Goal: Task Accomplishment & Management: Use online tool/utility

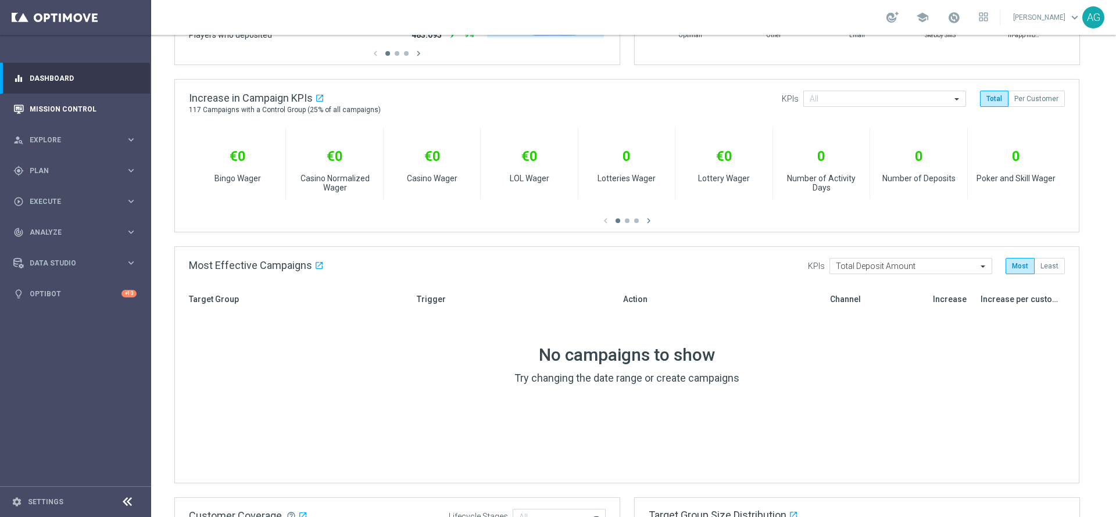
scroll to position [523, 0]
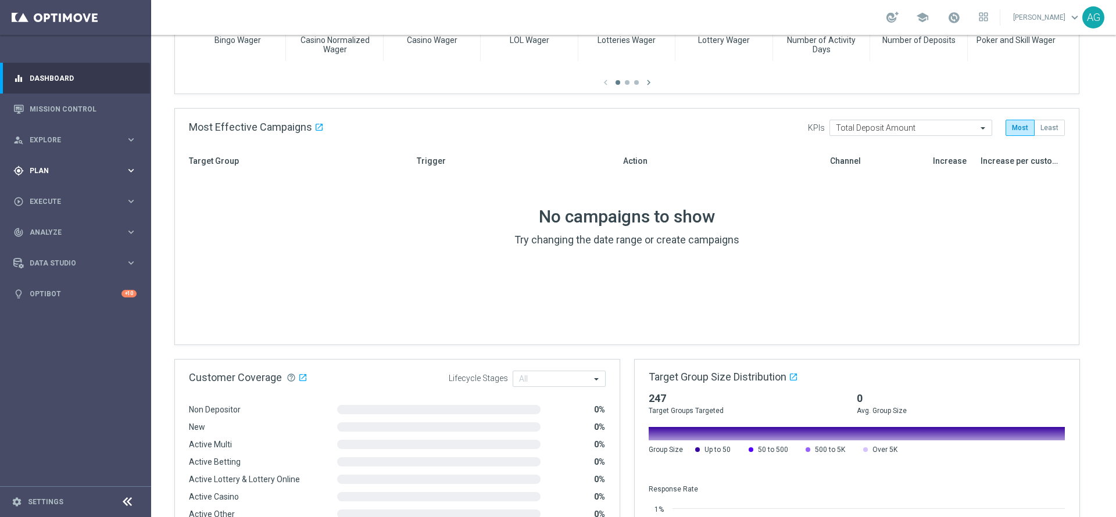
click at [36, 175] on div "gps_fixed Plan" at bounding box center [69, 171] width 112 height 10
click at [42, 104] on link "Mission Control" at bounding box center [83, 109] width 107 height 31
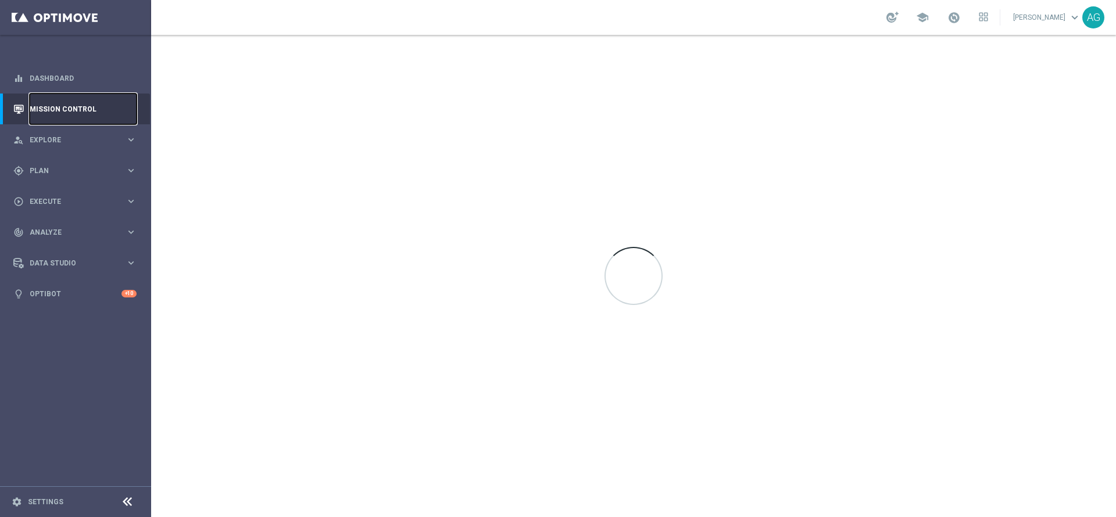
scroll to position [0, 0]
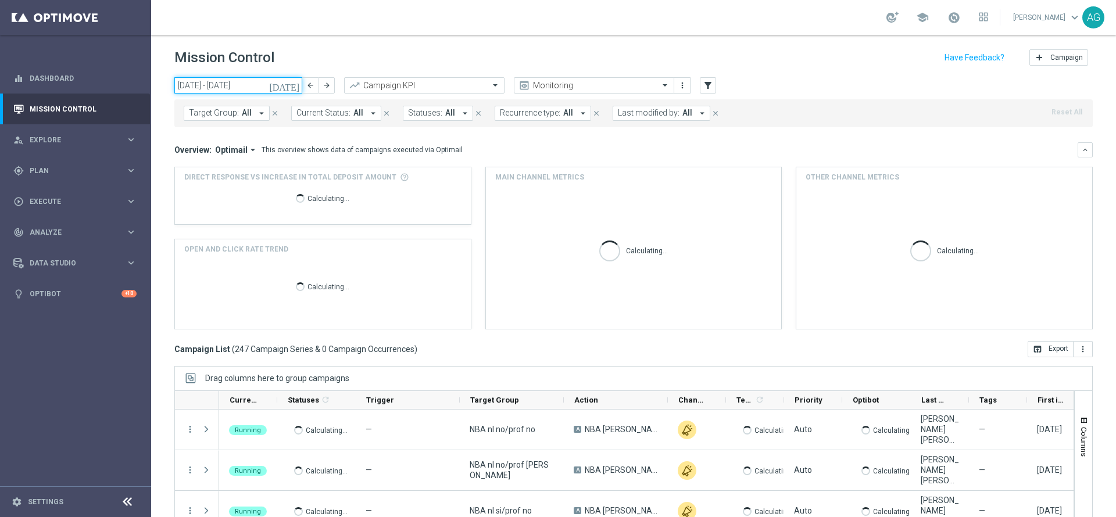
click at [234, 88] on input "29 Sep 2025 - 05 Oct 2025" at bounding box center [238, 85] width 128 height 16
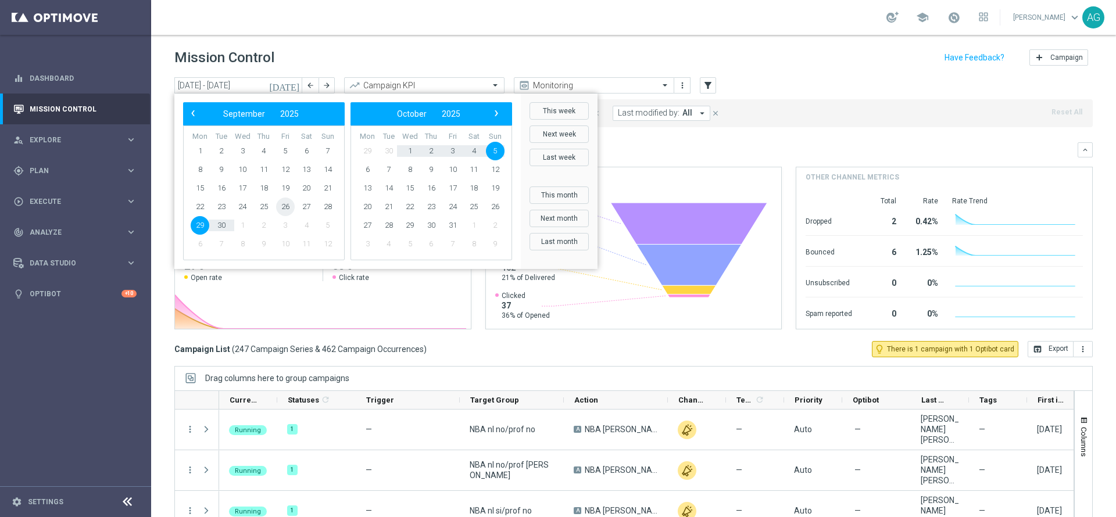
click at [284, 200] on span "26" at bounding box center [285, 207] width 19 height 19
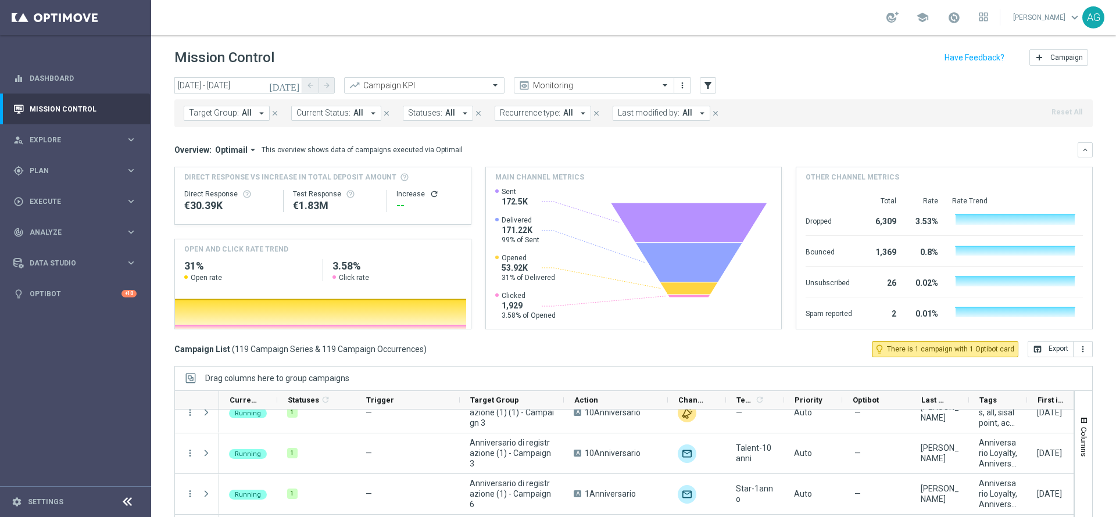
click at [254, 73] on header "Mission Control add Campaign" at bounding box center [633, 56] width 965 height 42
click at [254, 82] on input "26 Sep 2025 - 26 Sep 2025" at bounding box center [238, 85] width 128 height 16
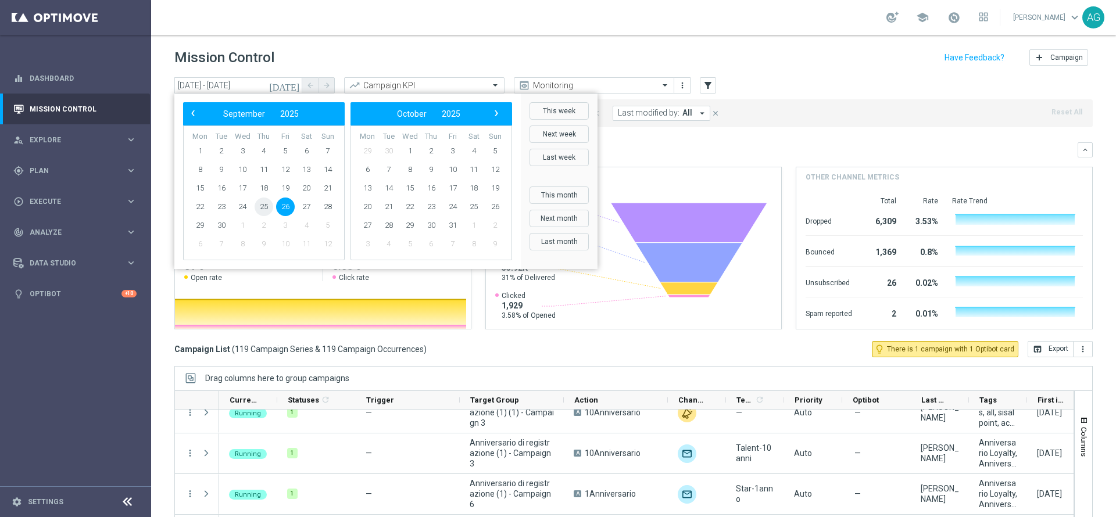
click at [264, 203] on span "25" at bounding box center [264, 207] width 19 height 19
click at [286, 205] on span "26" at bounding box center [285, 207] width 19 height 19
type input "25 Sep 2025 - 26 Sep 2025"
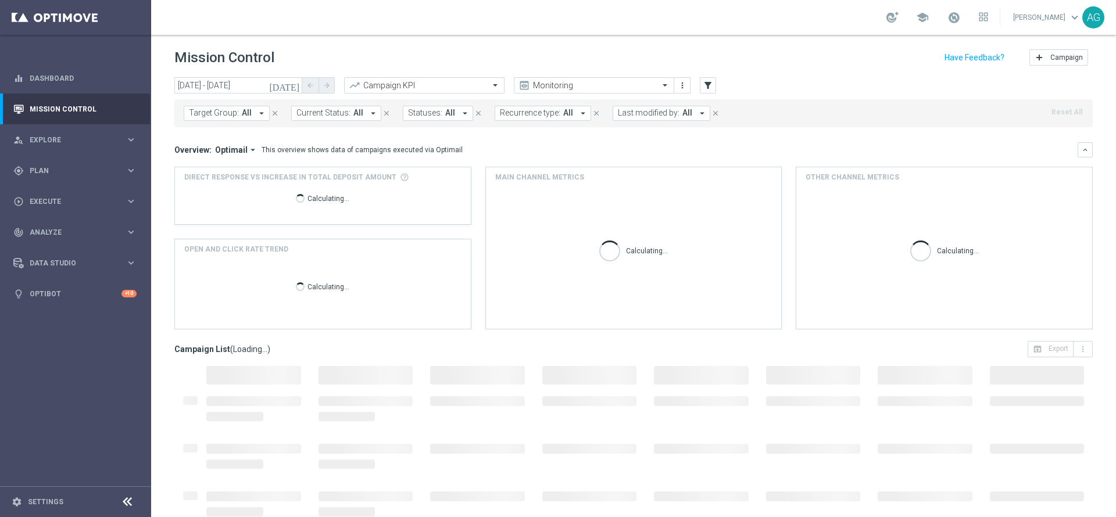
click at [682, 116] on span "All" at bounding box center [687, 113] width 10 height 10
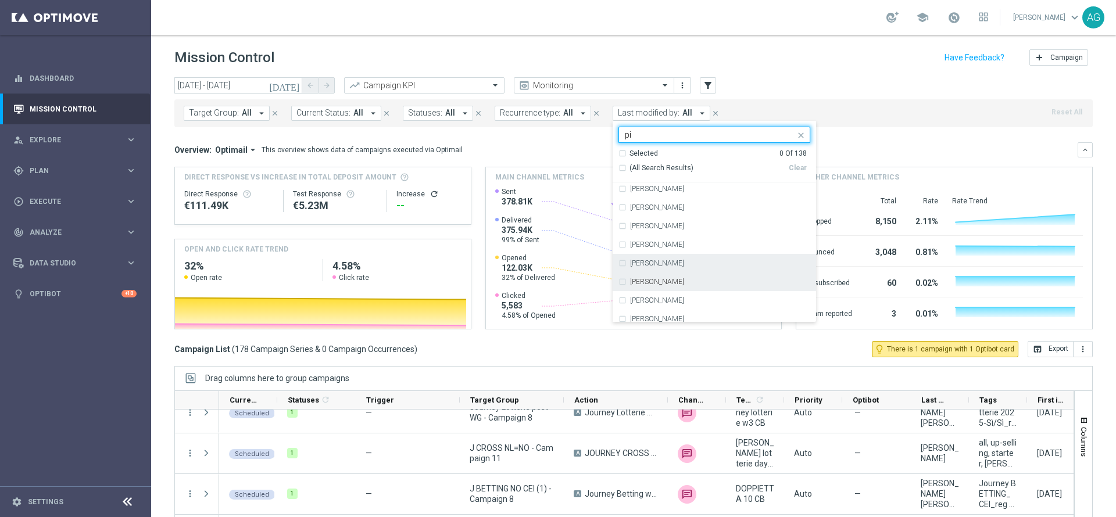
scroll to position [28, 0]
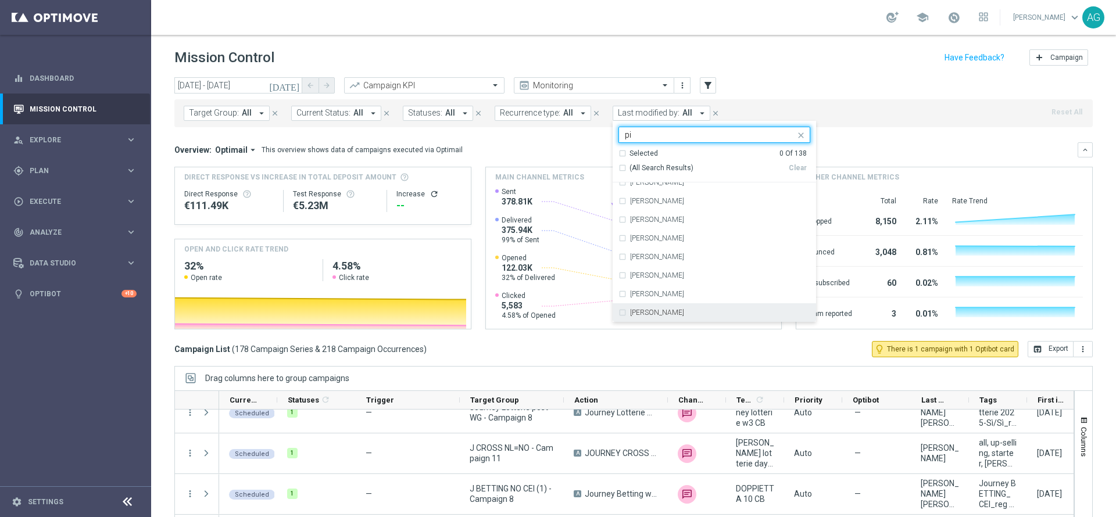
click at [672, 314] on div "Valentina Pilato" at bounding box center [720, 312] width 180 height 7
type input "pi"
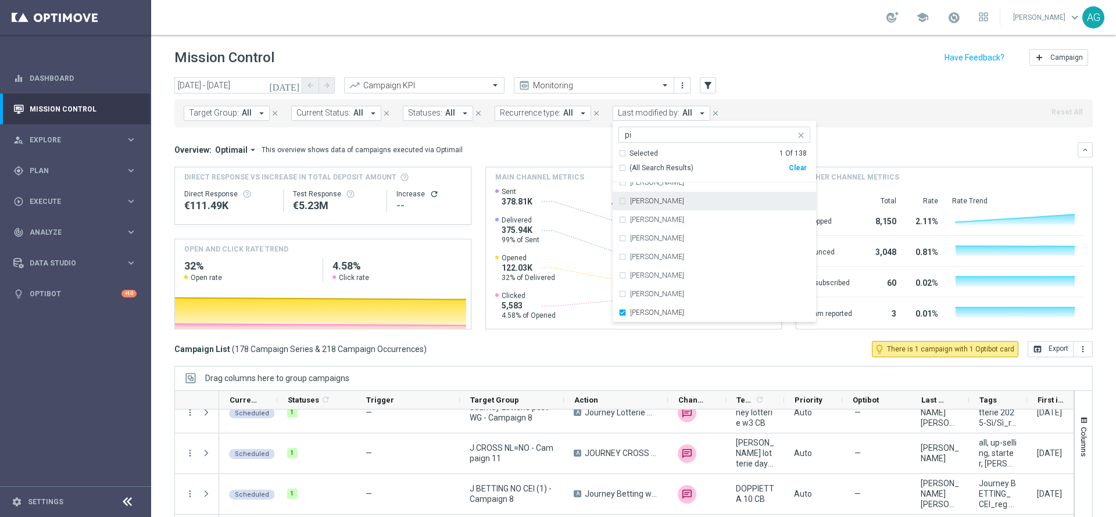
click at [645, 203] on label "Chiara Pigato" at bounding box center [657, 201] width 54 height 7
click at [747, 71] on header "Mission Control add Campaign" at bounding box center [633, 56] width 965 height 42
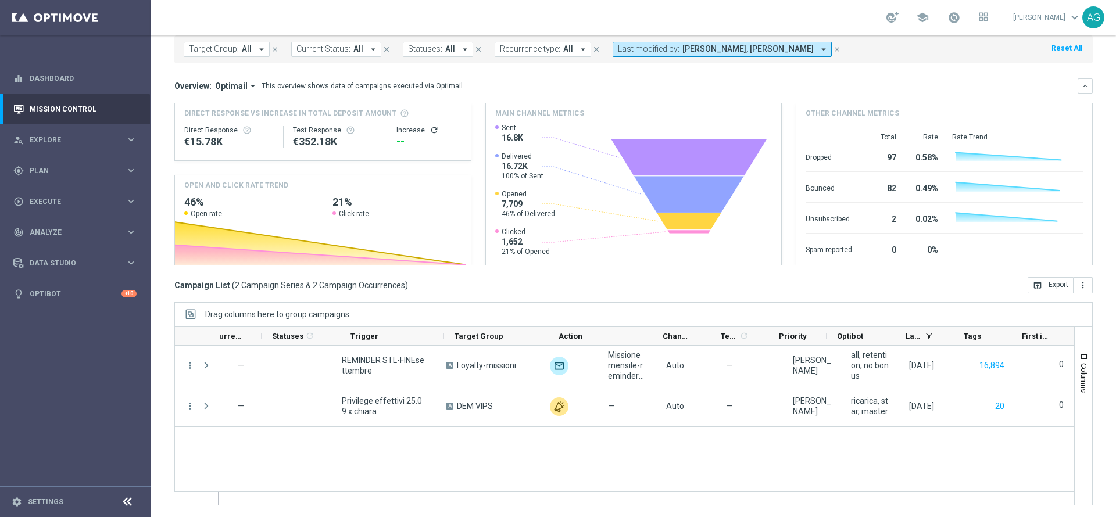
scroll to position [0, 0]
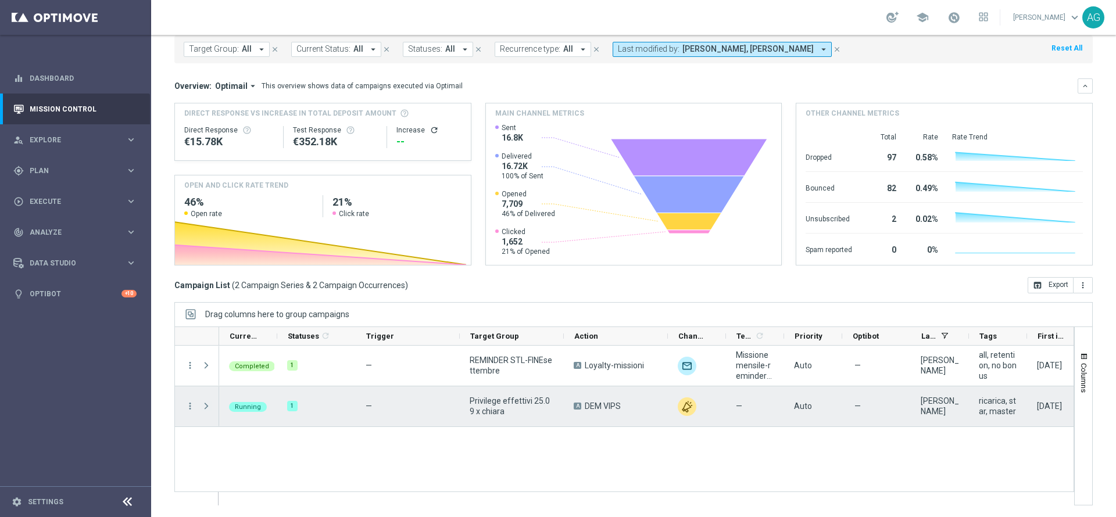
click at [206, 403] on span at bounding box center [206, 406] width 10 height 9
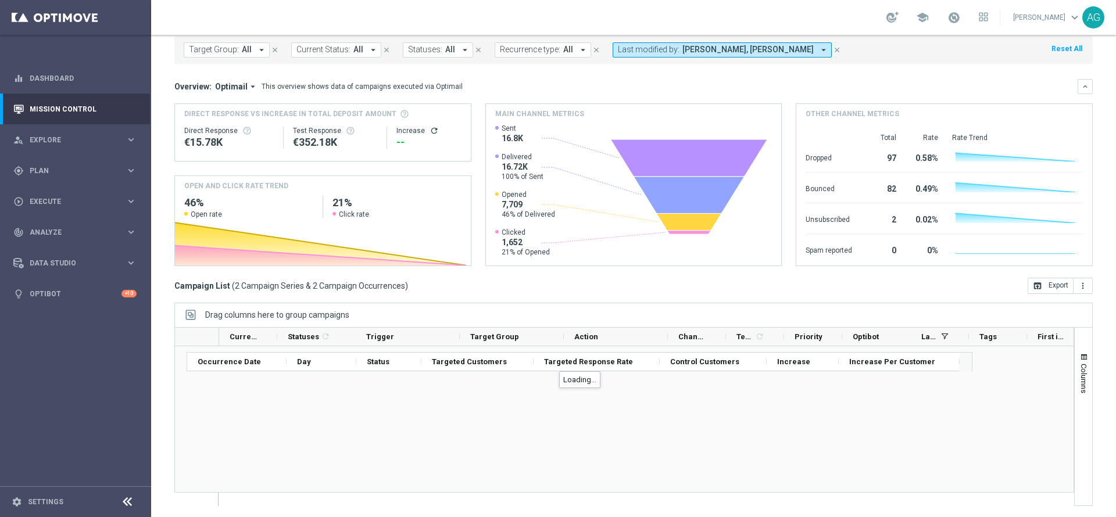
scroll to position [1, 0]
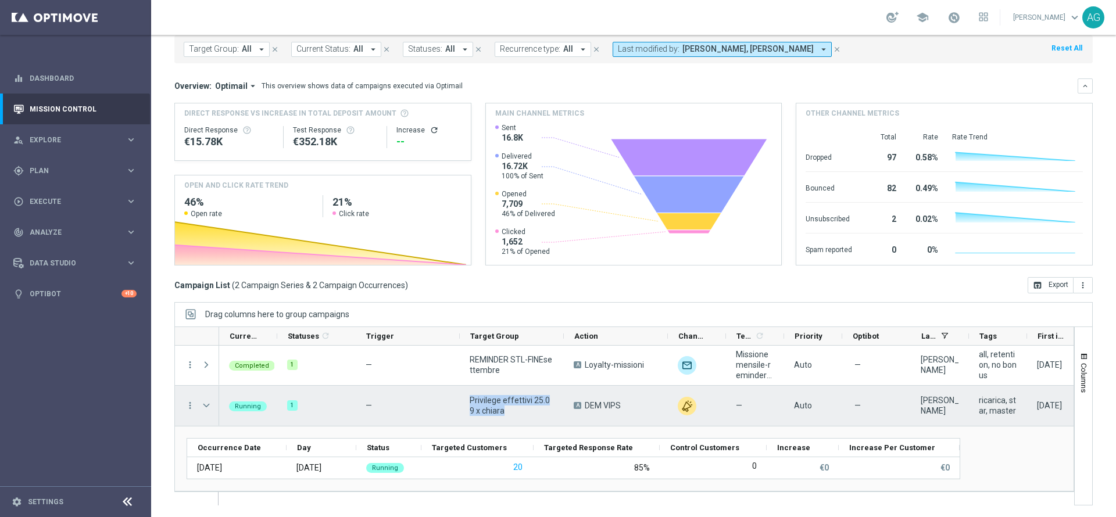
drag, startPoint x: 471, startPoint y: 397, endPoint x: 500, endPoint y: 411, distance: 32.0
click at [500, 411] on span "Privilege effettivi 25.09 x chiara" at bounding box center [512, 405] width 84 height 21
copy span "Privilege effettivi 25.09 x chiara"
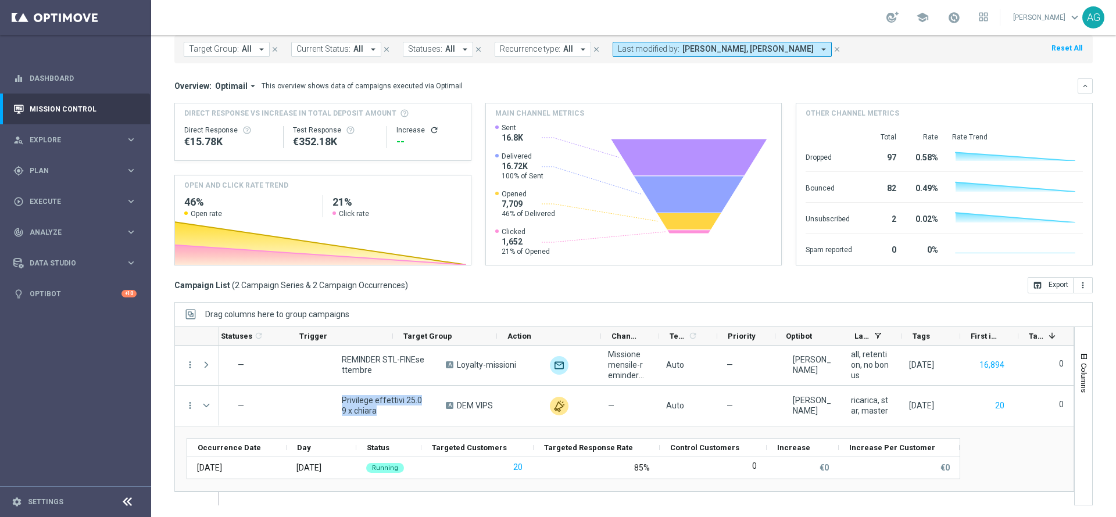
scroll to position [0, 0]
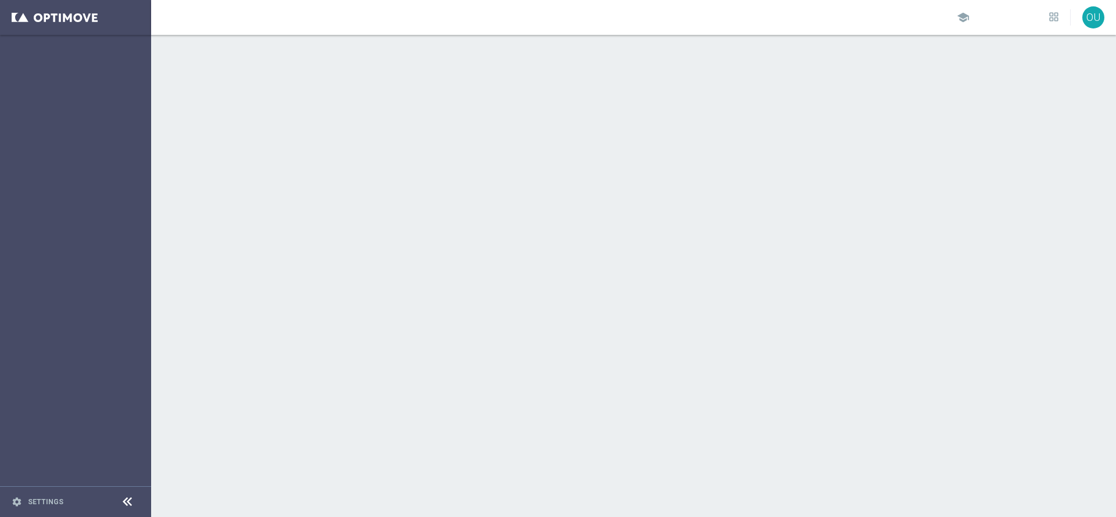
click at [257, 17] on div "school OU" at bounding box center [633, 17] width 965 height 35
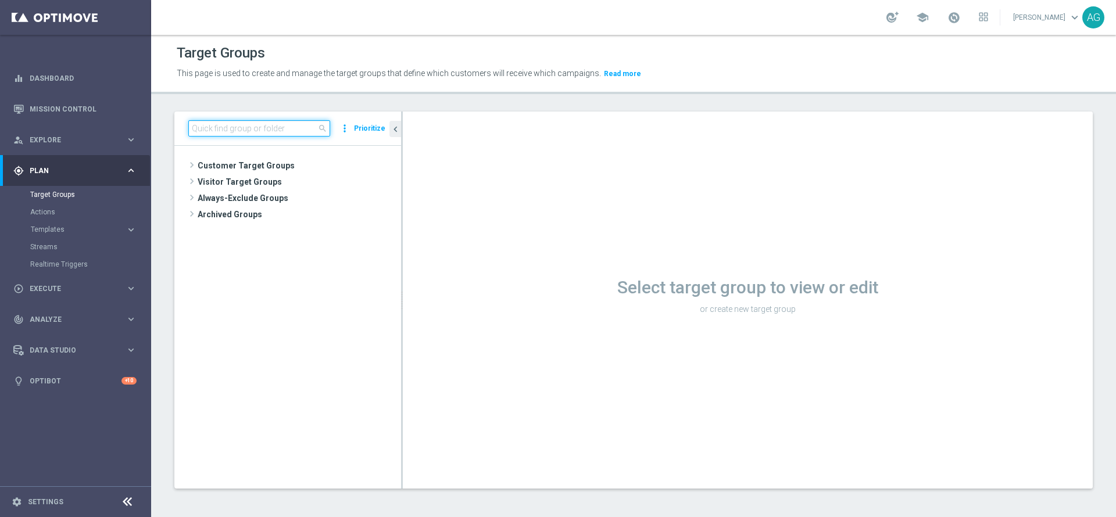
click at [227, 131] on input at bounding box center [259, 128] width 142 height 16
paste input "Privilege effettivi 25.09 x chiara"
type input "Privilege effettivi 25.09 x chiara"
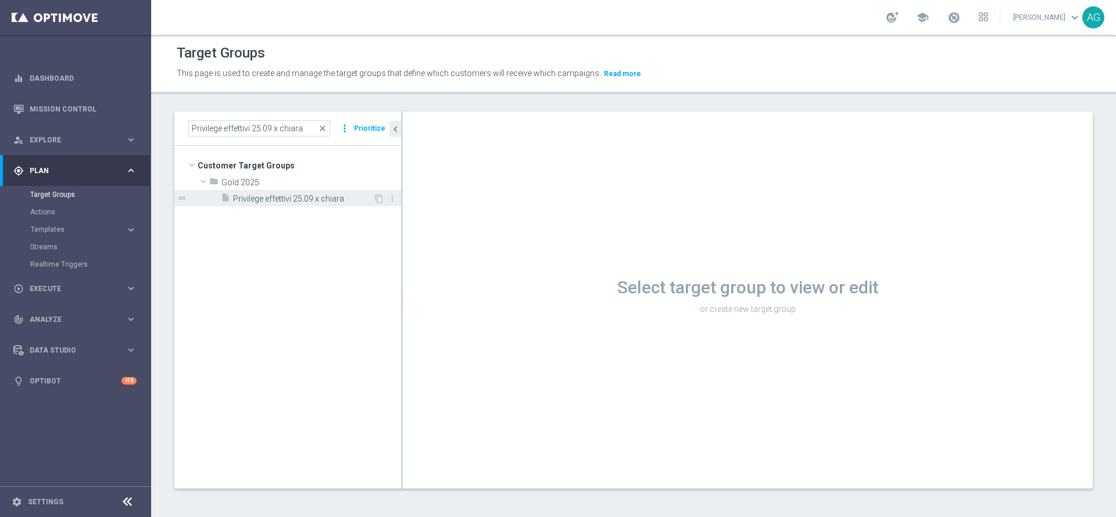
click at [273, 205] on div "insert_drive_file Privilege effettivi 25.09 x chiara" at bounding box center [297, 198] width 152 height 16
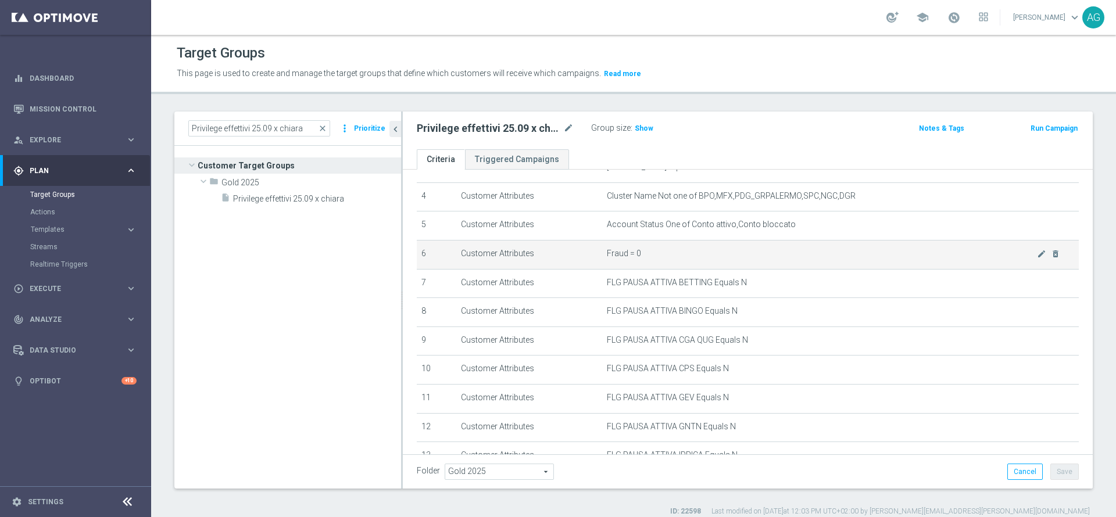
scroll to position [87, 0]
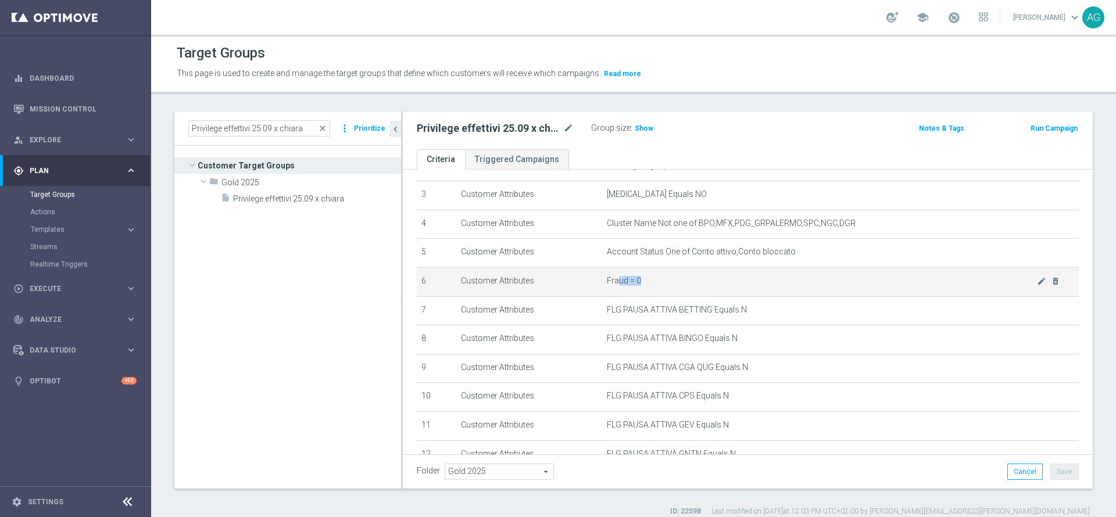
drag, startPoint x: 610, startPoint y: 283, endPoint x: 637, endPoint y: 282, distance: 27.9
click at [637, 282] on span "Fraud = 0" at bounding box center [822, 281] width 430 height 10
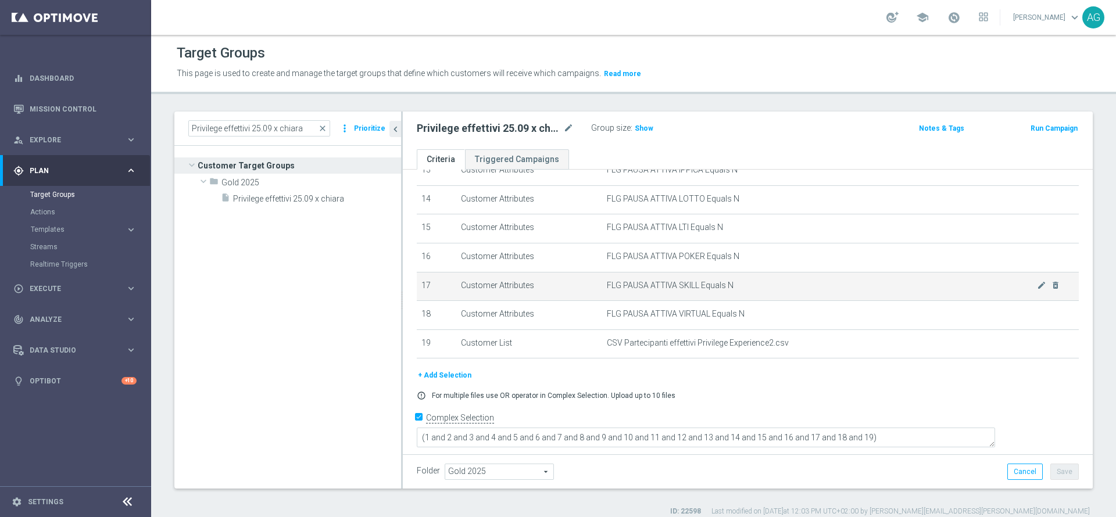
scroll to position [0, 0]
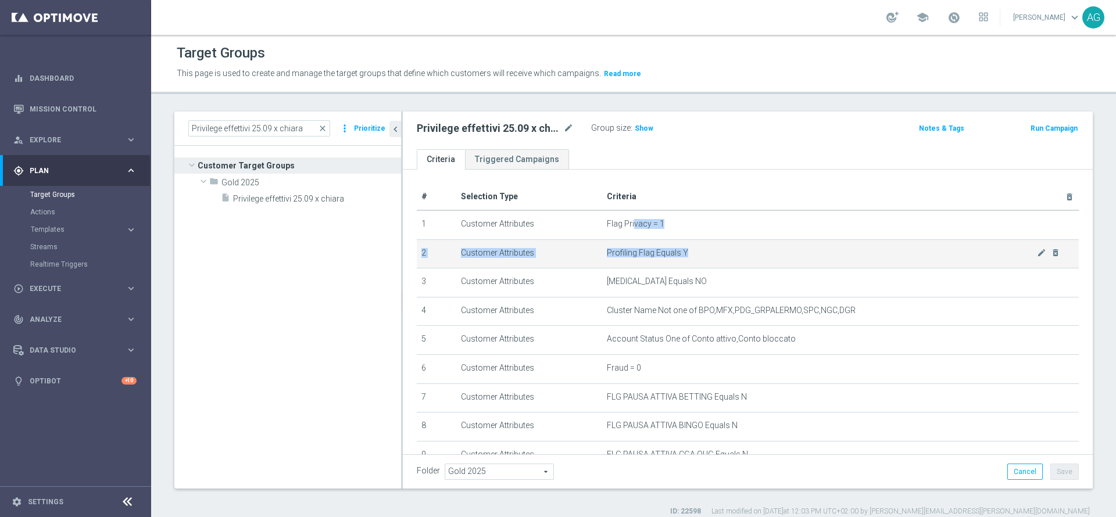
drag, startPoint x: 625, startPoint y: 223, endPoint x: 678, endPoint y: 261, distance: 64.5
click at [678, 261] on tbody "1 Customer Attributes Flag Privacy = 1 mode_edit delete_forever 2 Customer Attr…" at bounding box center [748, 484] width 662 height 548
click at [675, 260] on td "Profiling Flag Equals Y mode_edit delete_forever" at bounding box center [840, 253] width 477 height 29
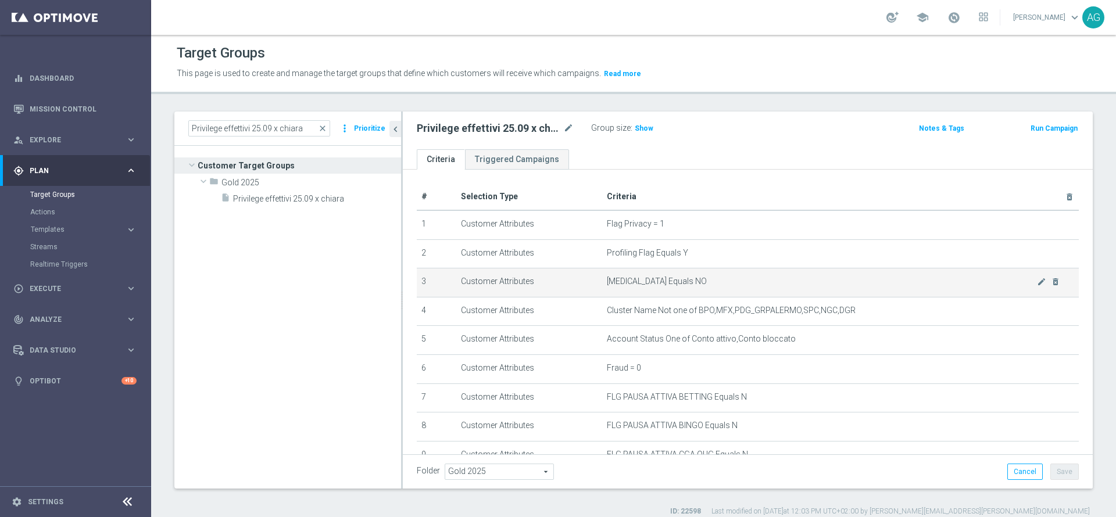
click at [657, 273] on td "Self Exclusion Equals NO mode_edit delete_forever" at bounding box center [840, 282] width 477 height 29
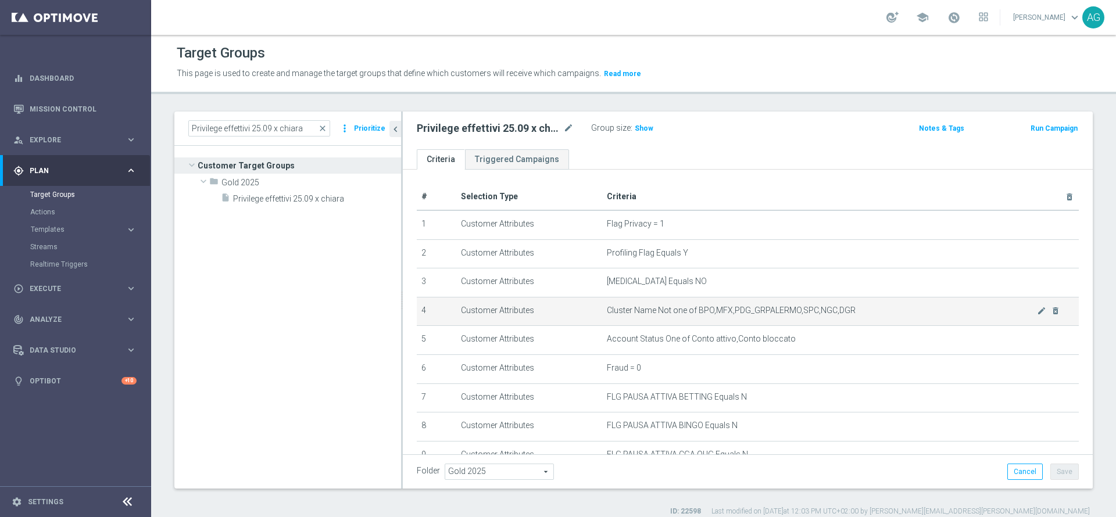
click at [663, 323] on td "Cluster Name Not one of BPO,MFX,PDG_GRPALERMO,SPC,NGC,DGR mode_edit delete_fore…" at bounding box center [840, 311] width 477 height 29
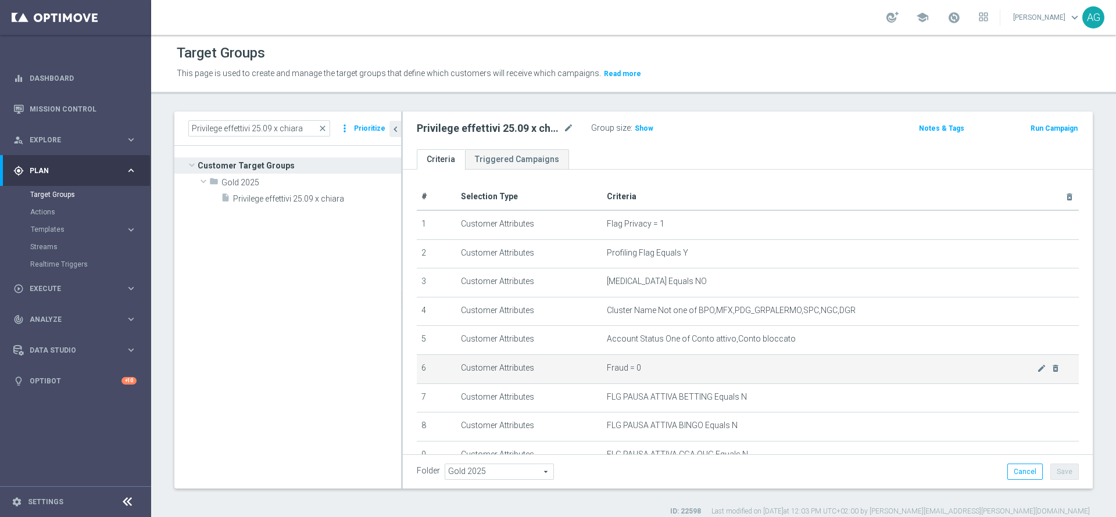
click at [648, 363] on td "Fraud = 0 mode_edit delete_forever" at bounding box center [840, 368] width 477 height 29
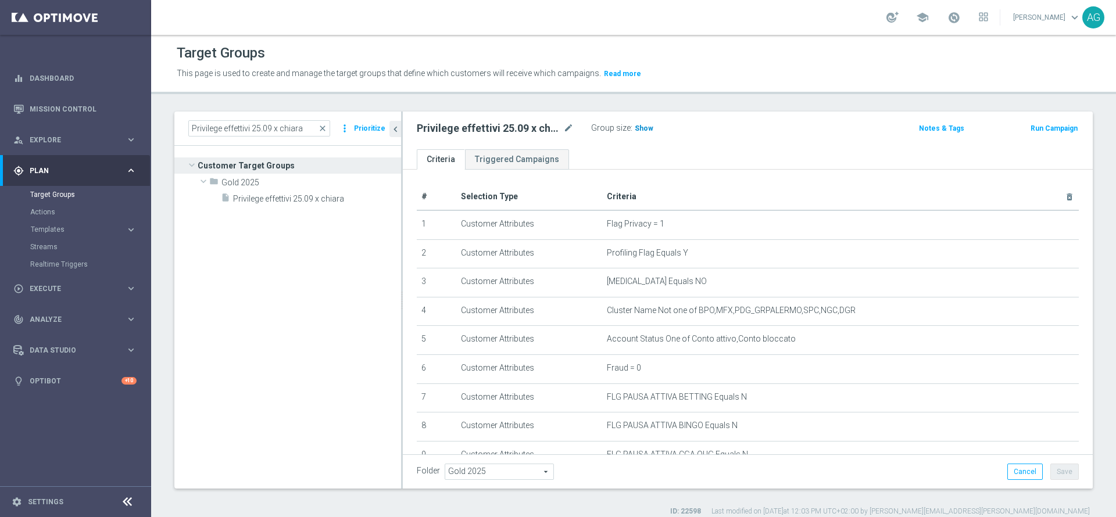
click at [643, 127] on span "Show" at bounding box center [644, 128] width 19 height 8
click at [731, 134] on div "Privilege effettivi 25.09 x chiara mode_edit Group size : 21" at bounding box center [634, 129] width 453 height 19
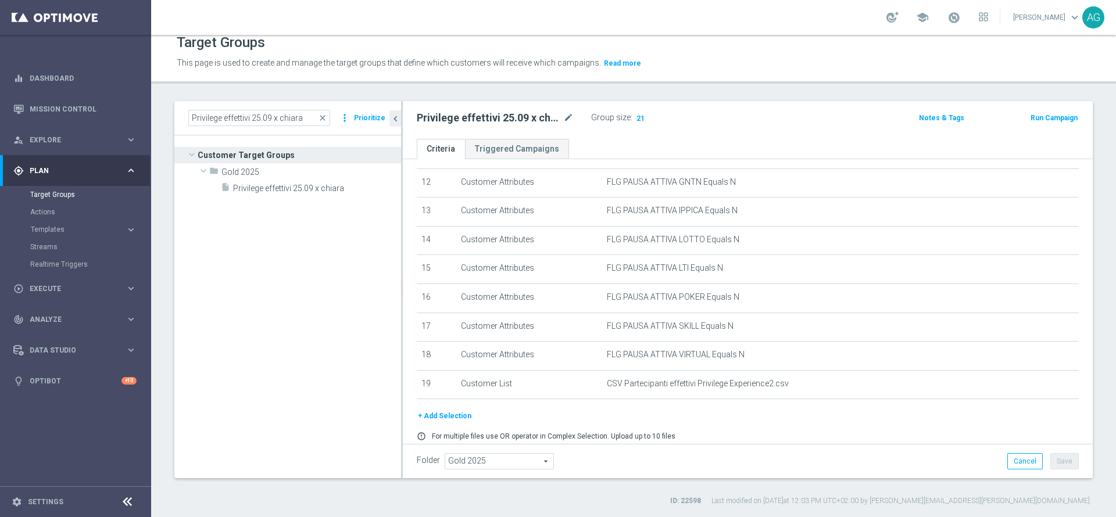
scroll to position [400, 0]
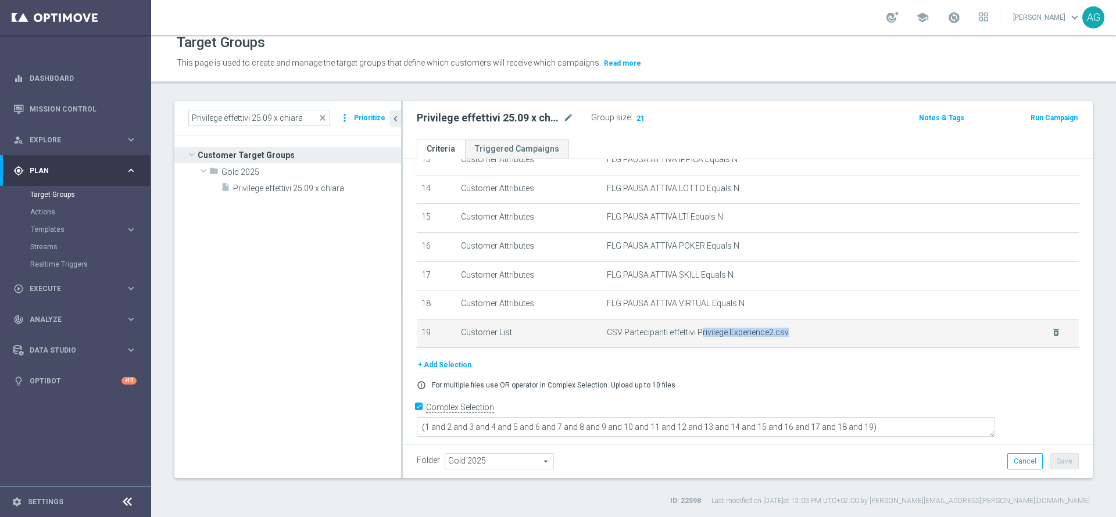
drag, startPoint x: 696, startPoint y: 345, endPoint x: 781, endPoint y: 344, distance: 84.8
click at [781, 338] on span "CSV Partecipanti effettivi Privilege Experience2.csv" at bounding box center [822, 333] width 430 height 10
drag, startPoint x: 671, startPoint y: 348, endPoint x: 717, endPoint y: 345, distance: 46.6
click at [717, 345] on td "CSV Partecipanti effettivi Privilege Experience2.csv delete_forever" at bounding box center [840, 333] width 477 height 29
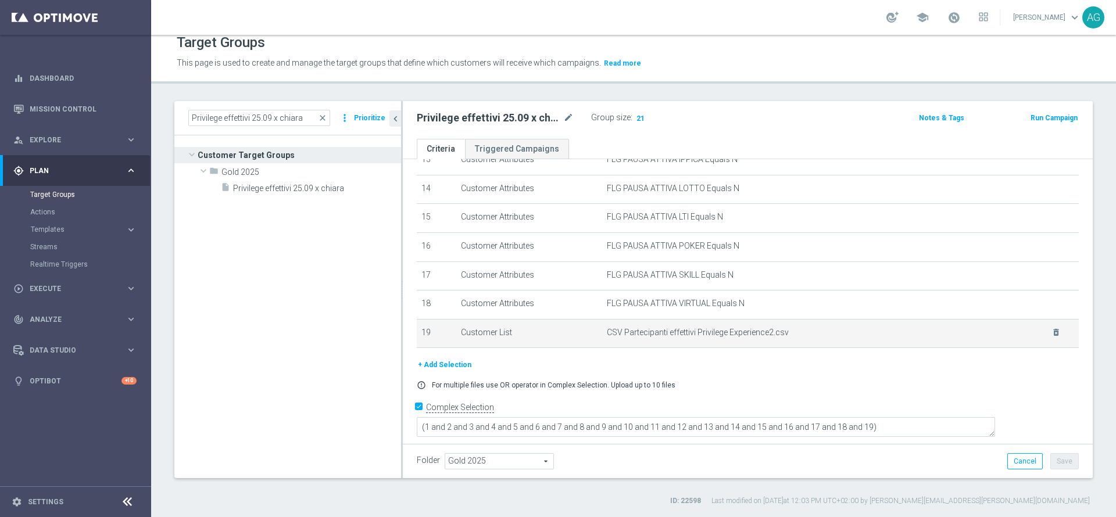
click at [615, 348] on td "CSV Partecipanti effettivi Privilege Experience2.csv delete_forever" at bounding box center [840, 333] width 477 height 29
drag, startPoint x: 613, startPoint y: 345, endPoint x: 793, endPoint y: 339, distance: 180.2
click at [793, 338] on span "CSV Partecipanti effettivi Privilege Experience2.csv" at bounding box center [822, 333] width 430 height 10
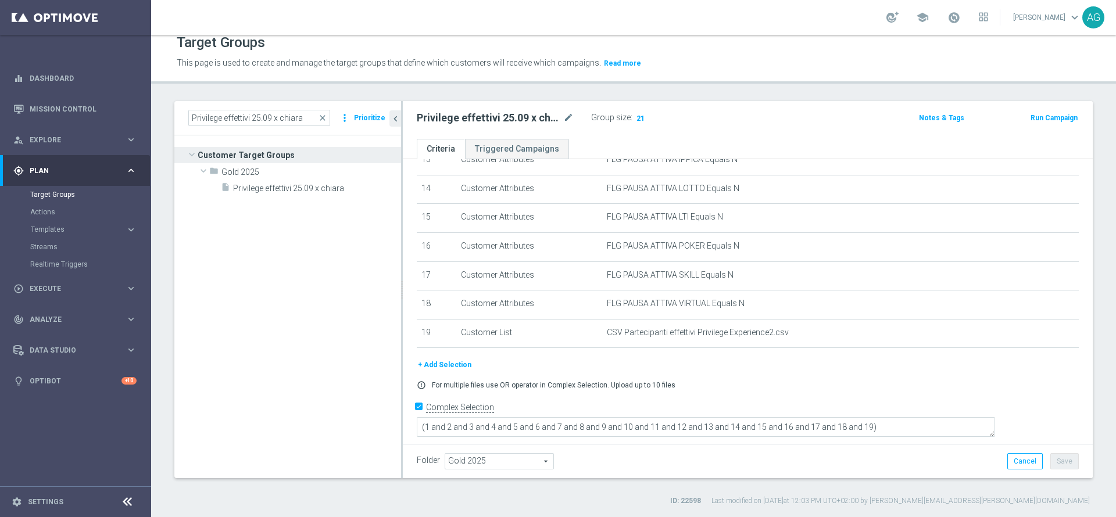
click at [662, 371] on div "+ Add Selection" at bounding box center [747, 365] width 679 height 13
click at [327, 116] on span "close" at bounding box center [322, 117] width 9 height 9
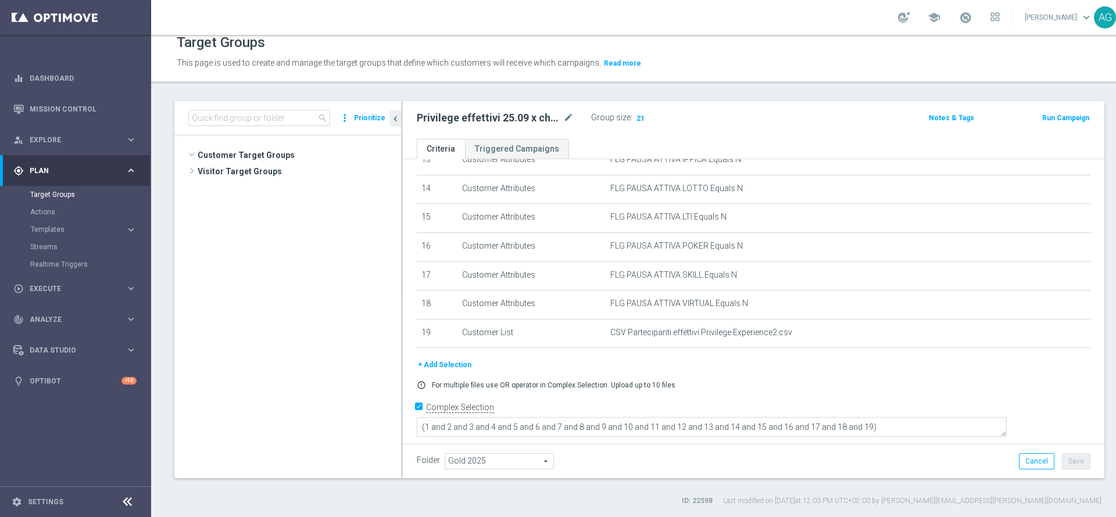
scroll to position [11448, 0]
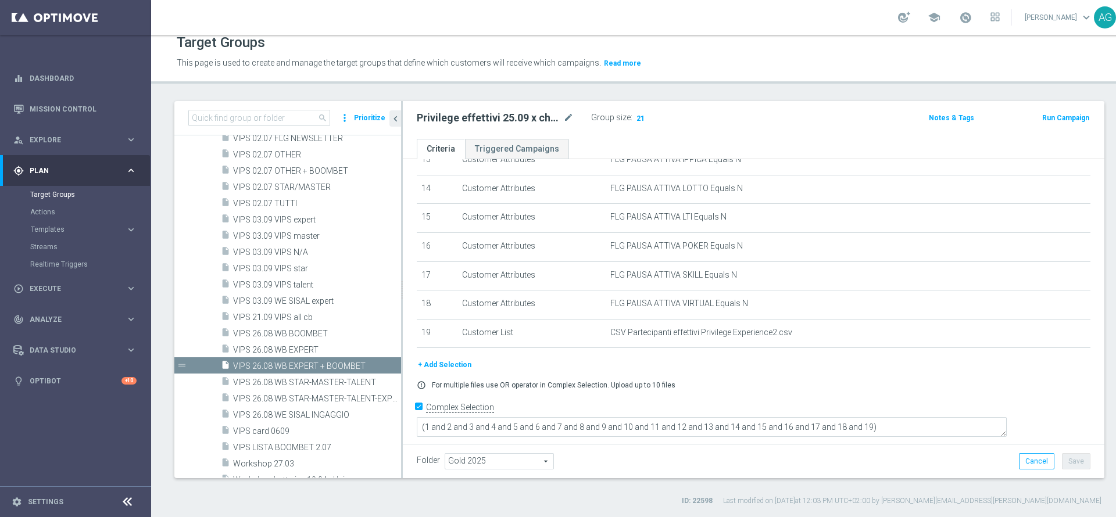
click at [60, 224] on accordion "Templates keyboard_arrow_right Optimail OptiMobile In-App OptiMobile Push Optip…" at bounding box center [90, 229] width 120 height 17
click at [59, 228] on span "Templates" at bounding box center [72, 229] width 83 height 7
click at [60, 246] on link "Optimail" at bounding box center [78, 246] width 85 height 9
